Goal: Information Seeking & Learning: Learn about a topic

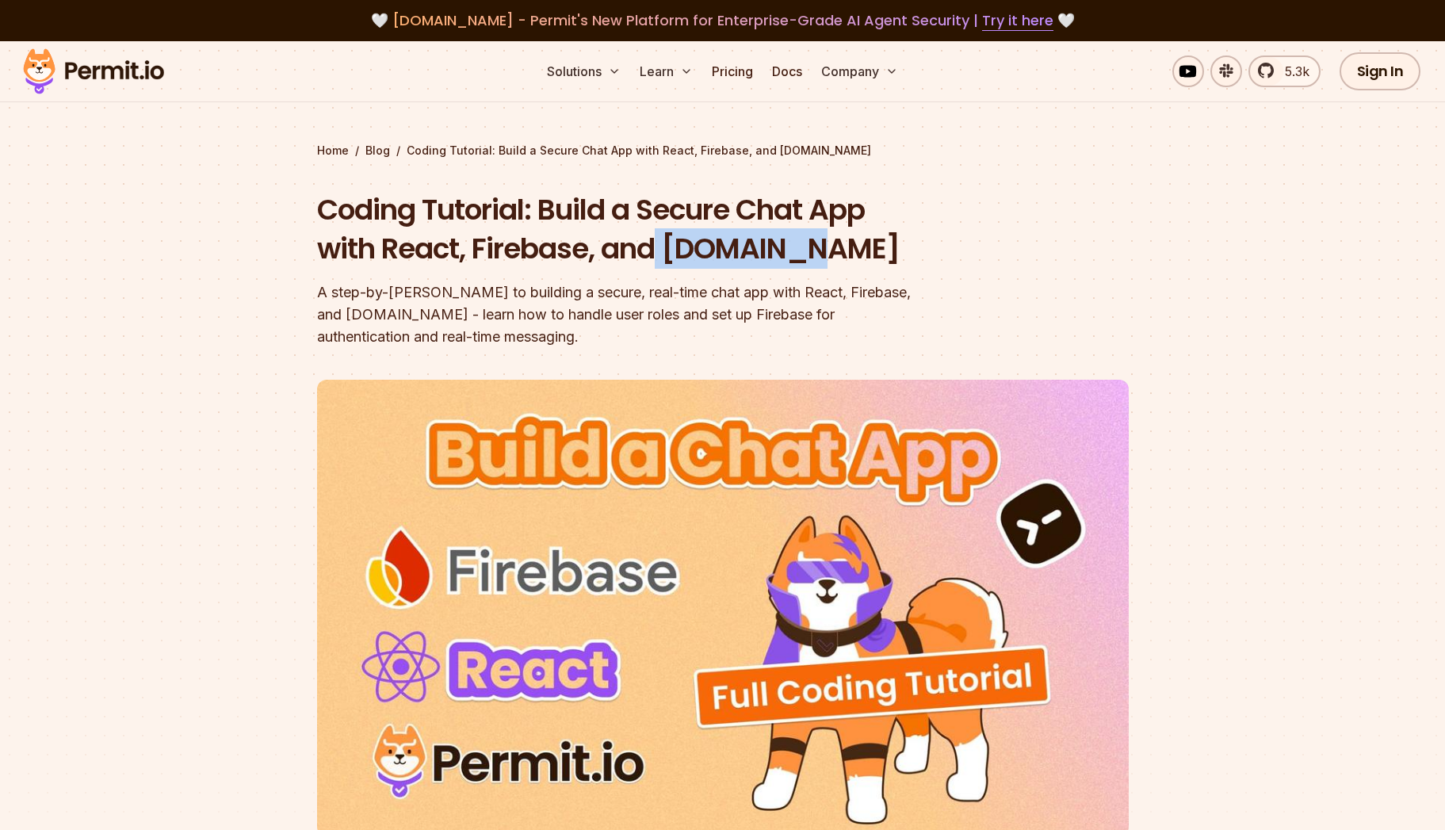
drag, startPoint x: 722, startPoint y: 249, endPoint x: 844, endPoint y: 247, distance: 122.1
click at [844, 247] on h1 "Coding Tutorial: Build a Secure Chat App with React, Firebase, and Permit.io" at bounding box center [621, 229] width 609 height 78
copy h1 "Permit.io"
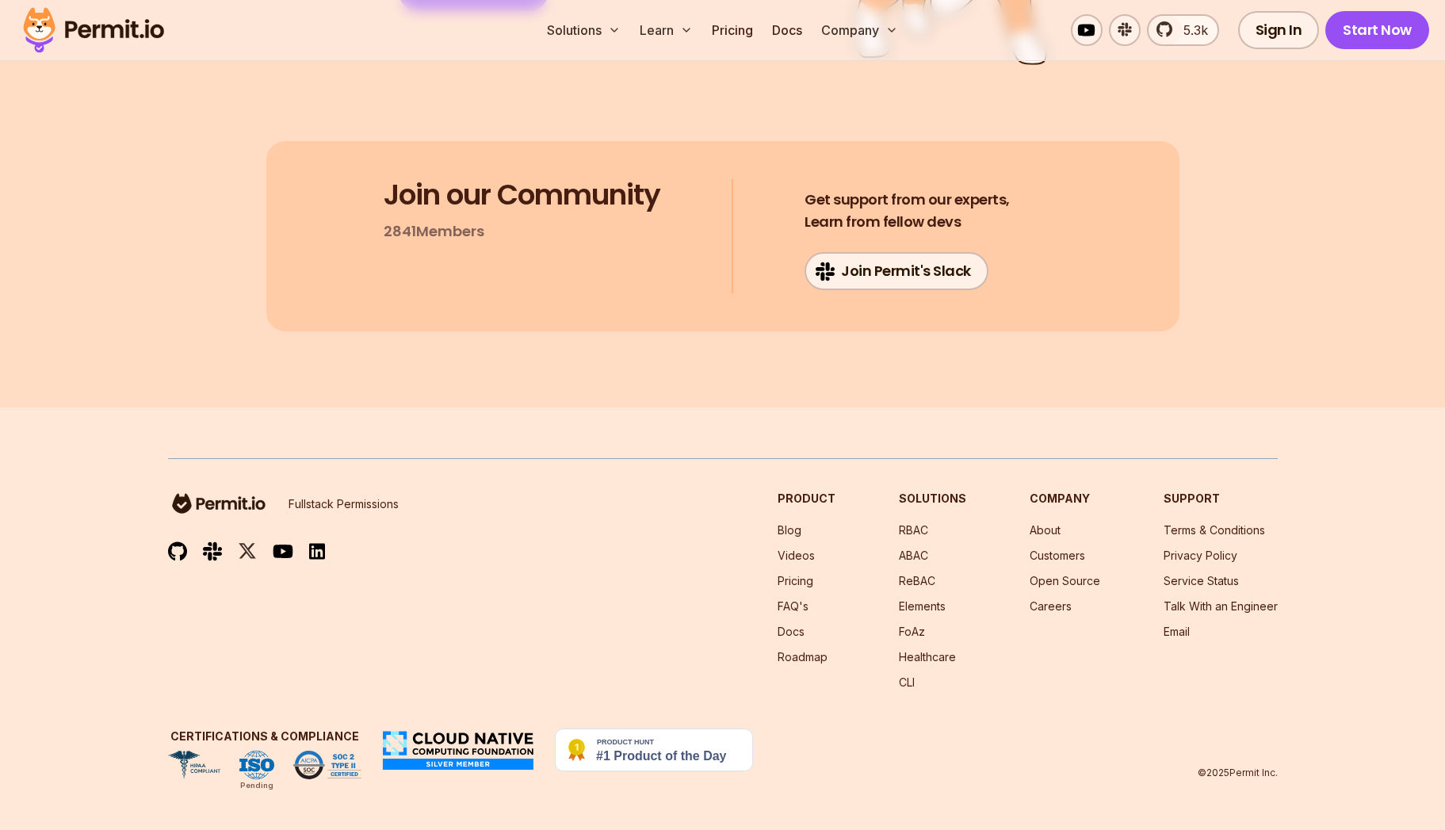
scroll to position [29594, 0]
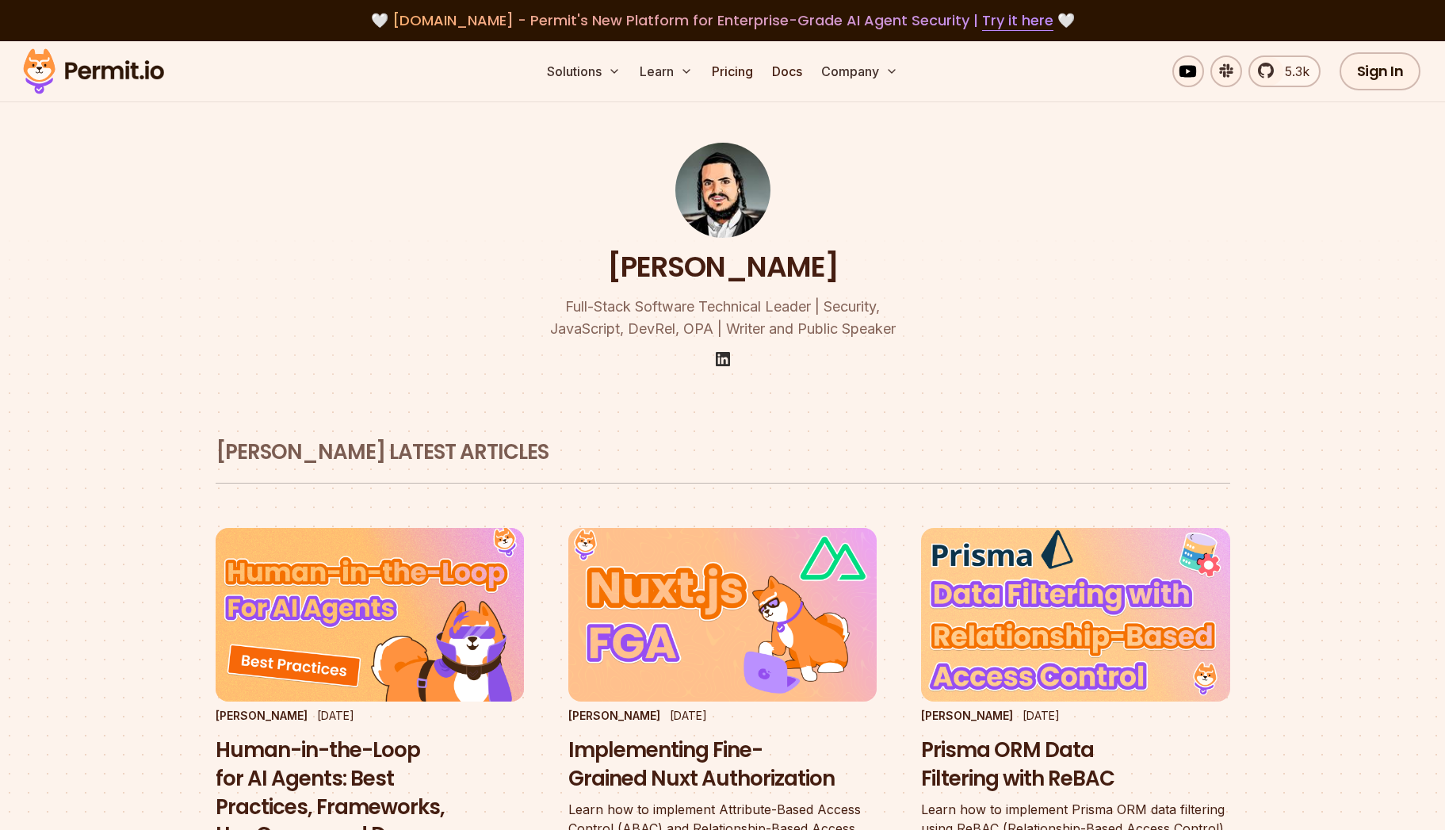
click at [725, 356] on img at bounding box center [723, 359] width 19 height 19
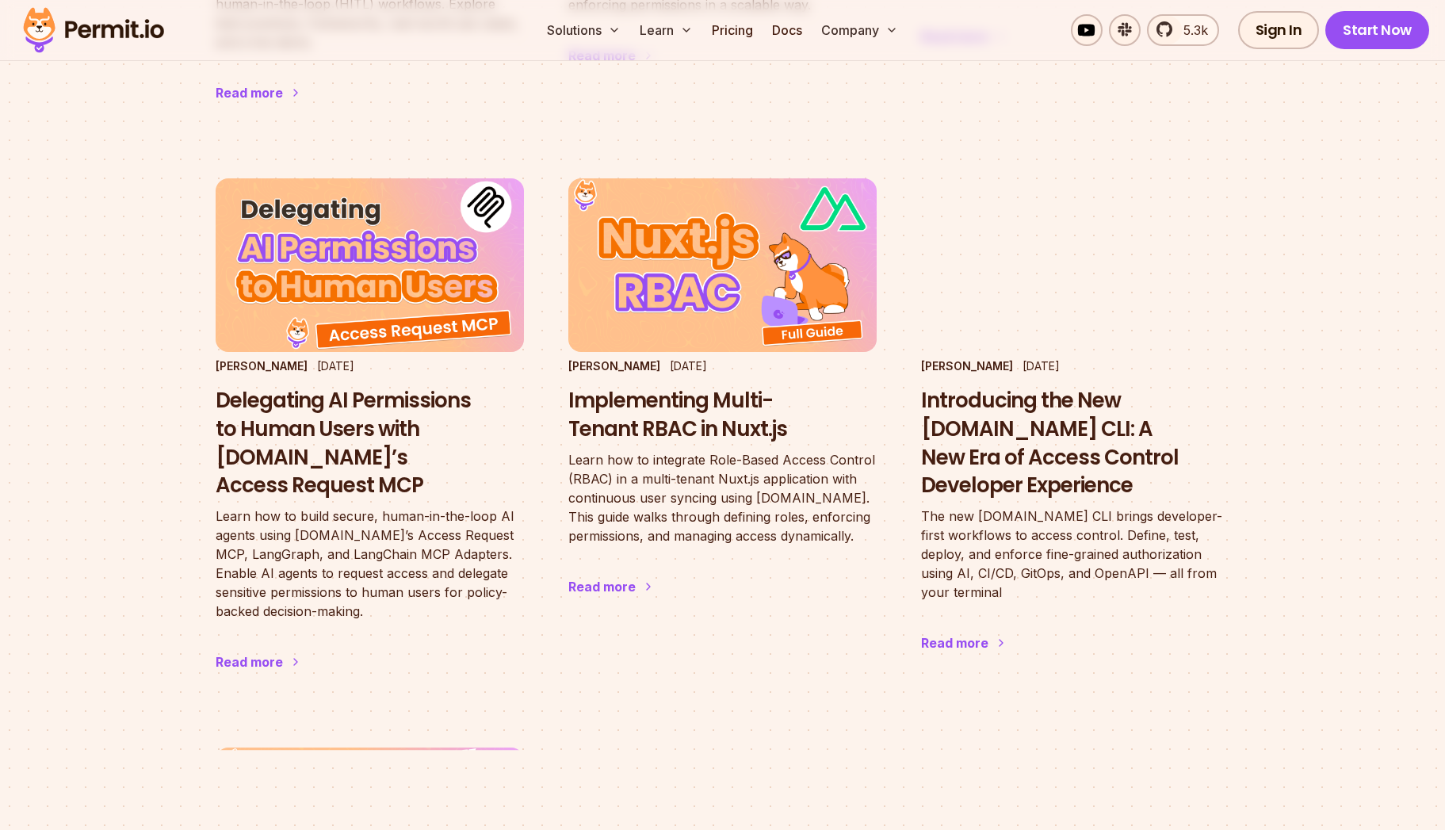
scroll to position [1624, 0]
